Goal: Transaction & Acquisition: Purchase product/service

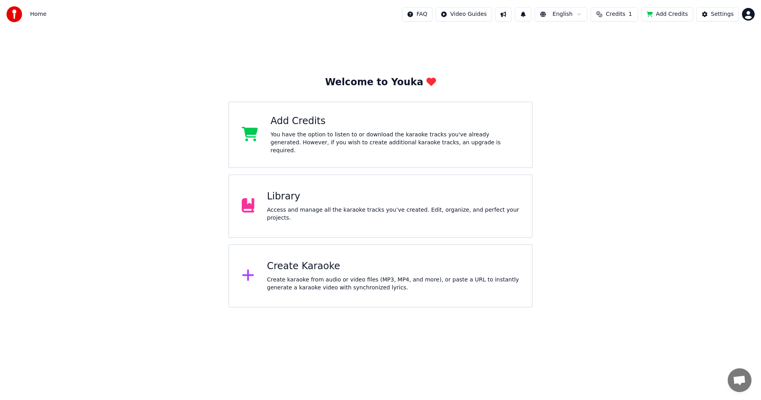
click at [659, 15] on button "Add Credits" at bounding box center [667, 14] width 52 height 14
click at [734, 379] on span "채팅 열기" at bounding box center [739, 380] width 13 height 11
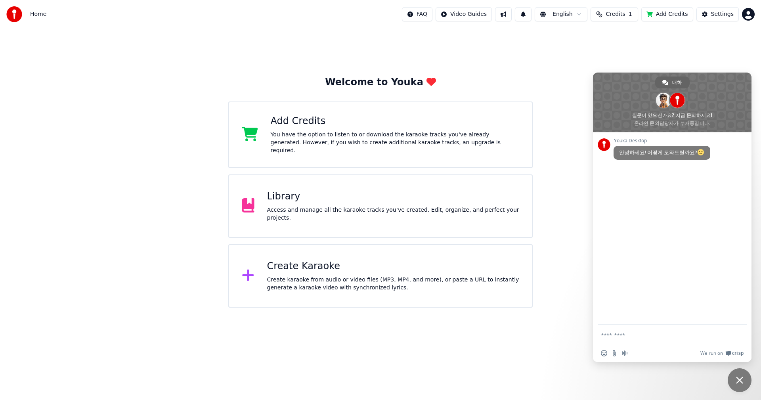
click at [633, 336] on textarea "메시지 작성..." at bounding box center [664, 335] width 127 height 20
click at [731, 354] on span at bounding box center [728, 353] width 6 height 6
click at [577, 308] on html "Home FAQ Video Guides English Credits 1 Add Credits Settings Welcome to Youka A…" at bounding box center [380, 154] width 761 height 308
click at [741, 380] on span "채팅 닫기" at bounding box center [739, 379] width 7 height 7
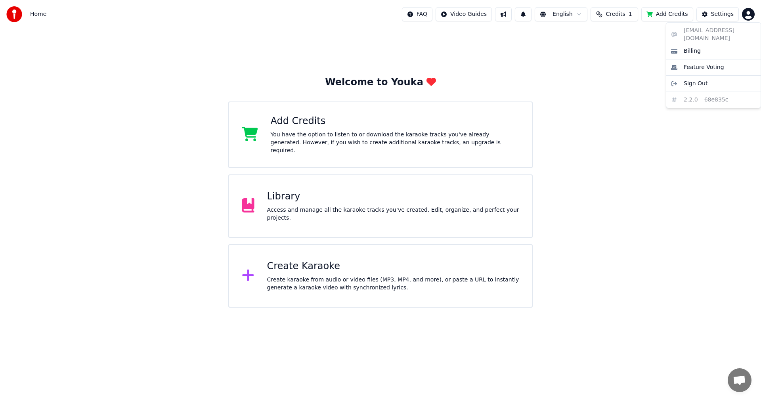
click at [745, 13] on html "Home FAQ Video Guides English Credits 1 Add Credits Settings Welcome to Youka A…" at bounding box center [380, 154] width 761 height 308
click at [643, 162] on html "Home FAQ Video Guides English Credits 1 Add Credits Settings Welcome to Youka A…" at bounding box center [380, 154] width 761 height 308
